Goal: Information Seeking & Learning: Learn about a topic

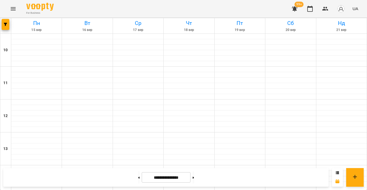
scroll to position [267, 0]
click at [4, 23] on icon "button" at bounding box center [5, 24] width 3 height 3
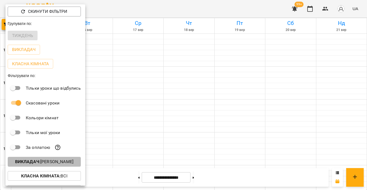
click at [63, 163] on p "Викладач : [PERSON_NAME]" at bounding box center [44, 161] width 58 height 7
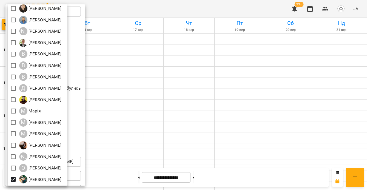
scroll to position [96, 0]
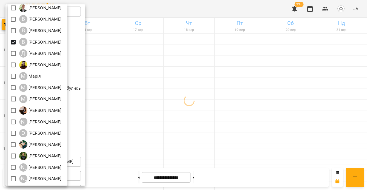
click at [132, 75] on div at bounding box center [183, 95] width 367 height 190
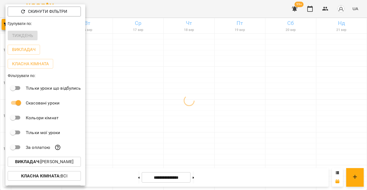
click at [132, 75] on div at bounding box center [183, 95] width 367 height 190
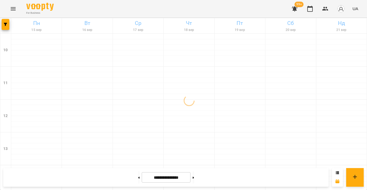
scroll to position [296, 0]
click at [5, 24] on icon "button" at bounding box center [5, 24] width 3 height 3
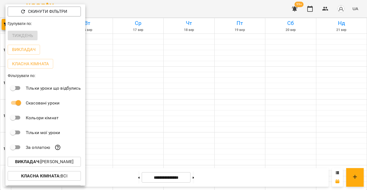
click at [54, 163] on p "Викладач : [PERSON_NAME]" at bounding box center [44, 161] width 58 height 7
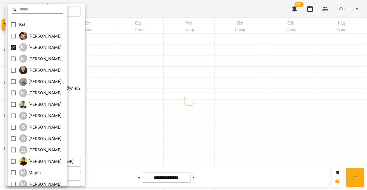
click at [189, 126] on div at bounding box center [183, 95] width 367 height 190
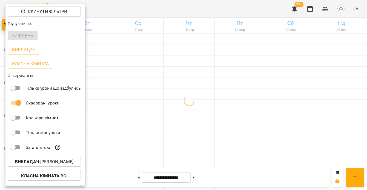
click at [189, 126] on div at bounding box center [183, 95] width 367 height 190
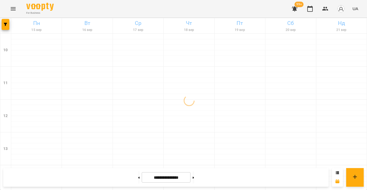
scroll to position [293, 0]
click at [194, 178] on button at bounding box center [193, 177] width 1 height 12
click at [7, 24] on span "button" at bounding box center [6, 24] width 8 height 3
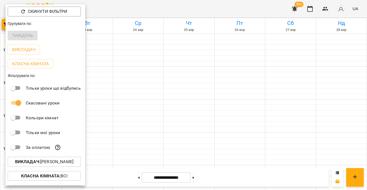
click at [78, 155] on div "За оплатою" at bounding box center [45, 147] width 80 height 15
click at [73, 163] on p "Викладач : [PERSON_NAME]" at bounding box center [44, 161] width 58 height 7
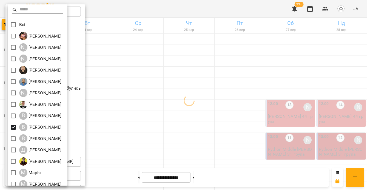
click at [155, 132] on div at bounding box center [183, 95] width 367 height 190
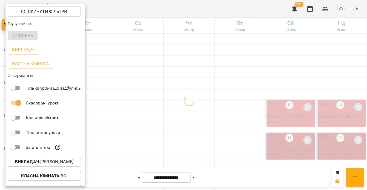
click at [154, 131] on div at bounding box center [183, 95] width 367 height 190
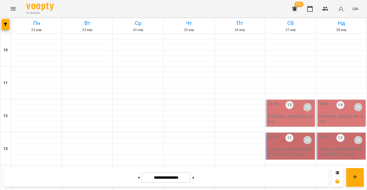
scroll to position [285, 0]
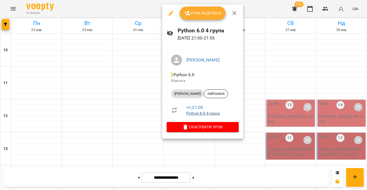
click at [195, 113] on link "Python 6.0 4 група" at bounding box center [202, 113] width 33 height 4
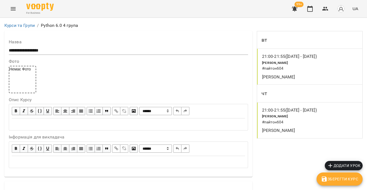
scroll to position [437, 0]
click at [311, 7] on icon "button" at bounding box center [309, 9] width 5 height 6
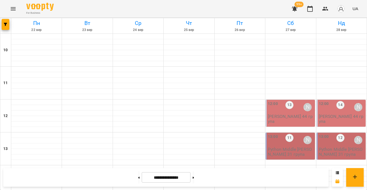
scroll to position [283, 0]
